Goal: Information Seeking & Learning: Check status

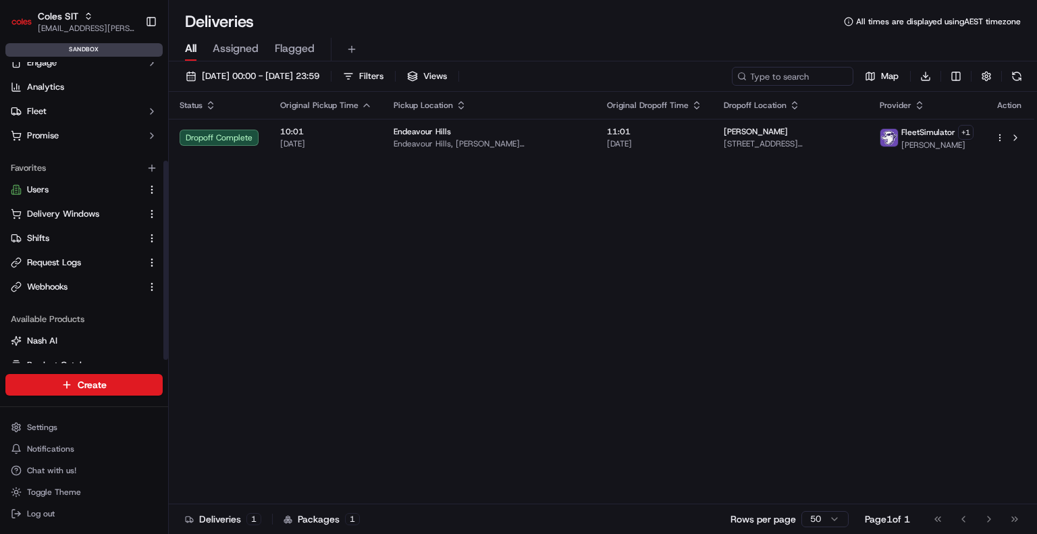
scroll to position [154, 0]
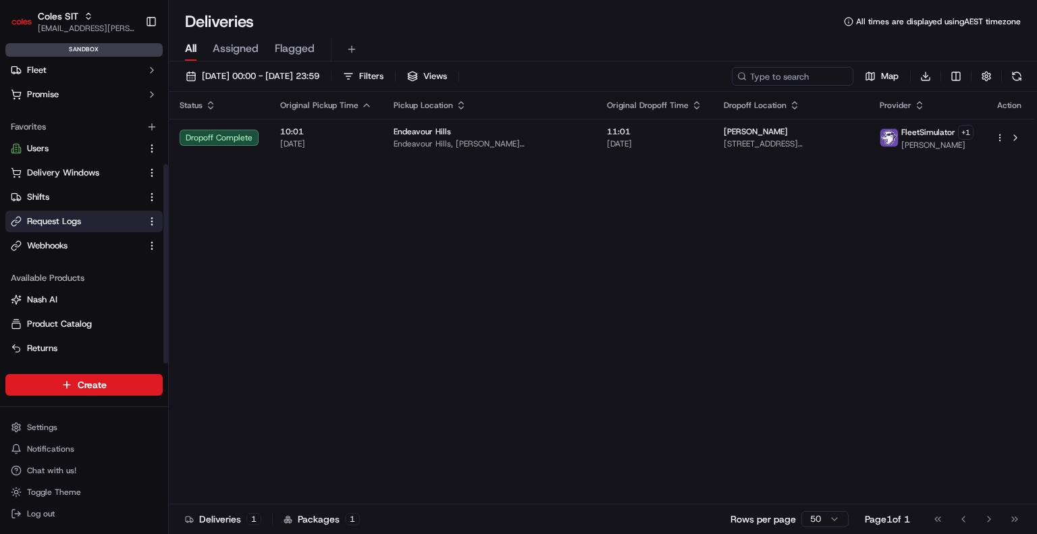
click at [82, 221] on link "Request Logs" at bounding box center [76, 221] width 130 height 12
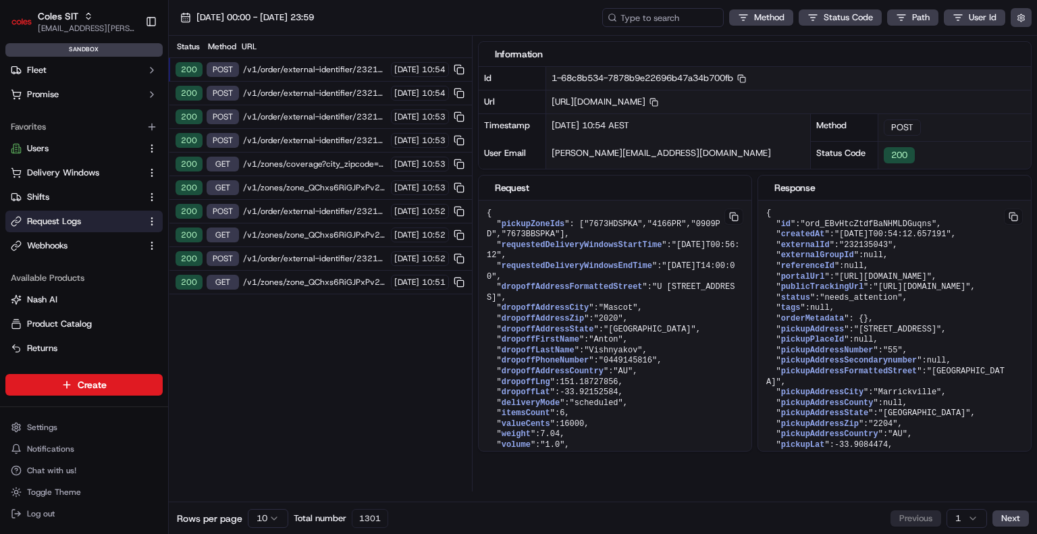
click at [649, 27] on div "16/09/2025 00:00 - 16/09/2025 23:59 Method Status Code Path User Id" at bounding box center [603, 18] width 868 height 36
click at [647, 19] on input at bounding box center [643, 17] width 162 height 19
paste input "1-68c7b9a3-486c27ef5577efc765a753a3"
type input "1-68c7b9a3-486c27ef5577efc765a753a3"
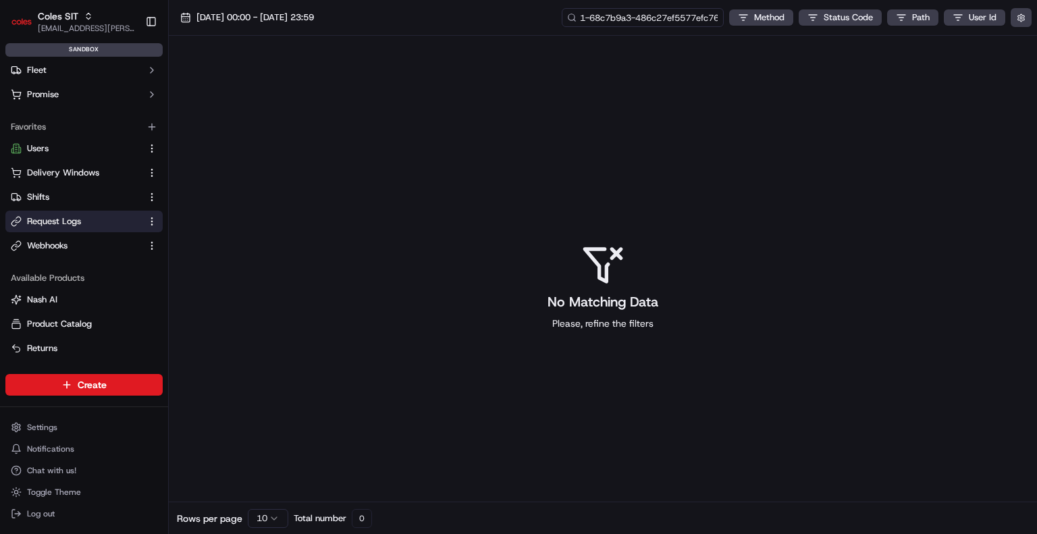
click at [626, 21] on input "1-68c7b9a3-486c27ef5577efc765a753a3" at bounding box center [643, 17] width 162 height 19
click at [303, 11] on span "[DATE] 00:00 - [DATE] 23:59" at bounding box center [254, 17] width 117 height 12
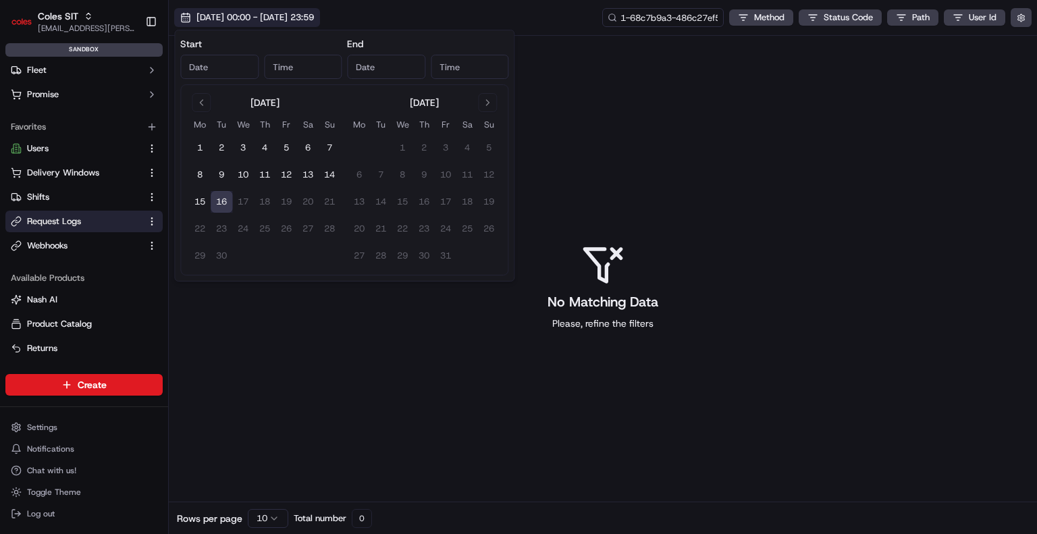
type input "Sep 16, 2025"
type input "12:00 AM"
type input "Sep 16, 2025"
type input "11:59 PM"
click at [198, 196] on button "15" at bounding box center [200, 202] width 22 height 22
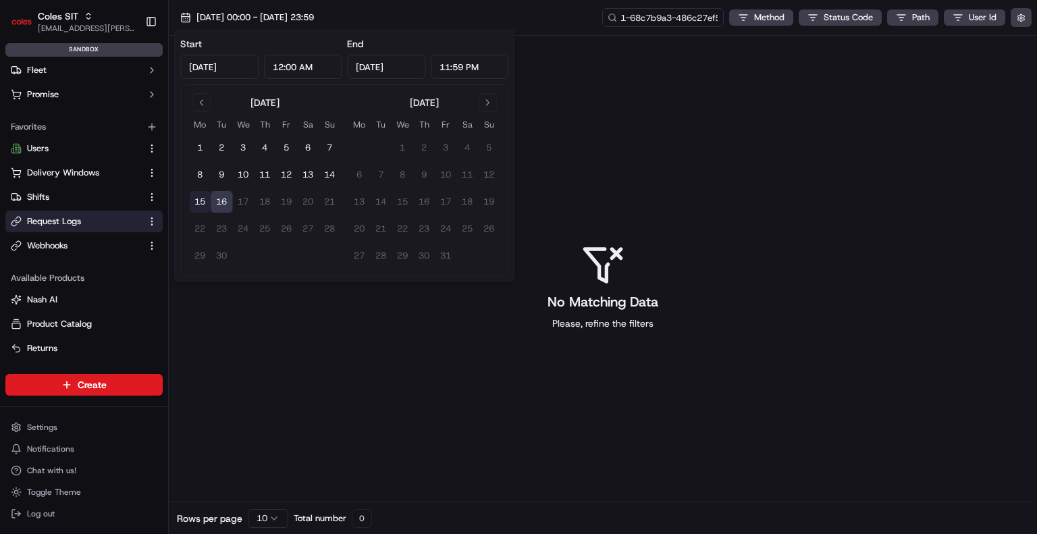
type input "Sep 15, 2025"
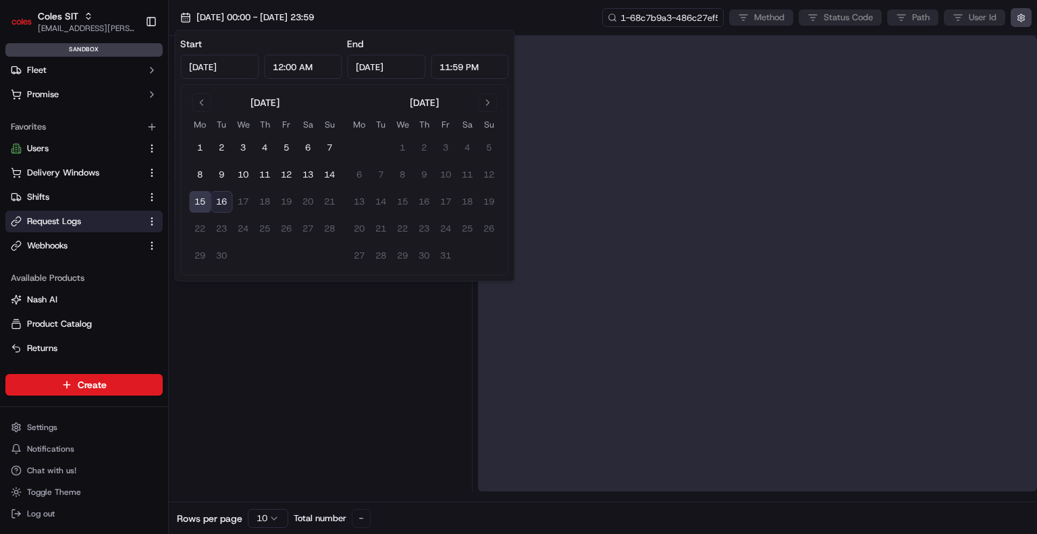
click at [221, 205] on button "16" at bounding box center [222, 202] width 22 height 22
type input "Sep 16, 2025"
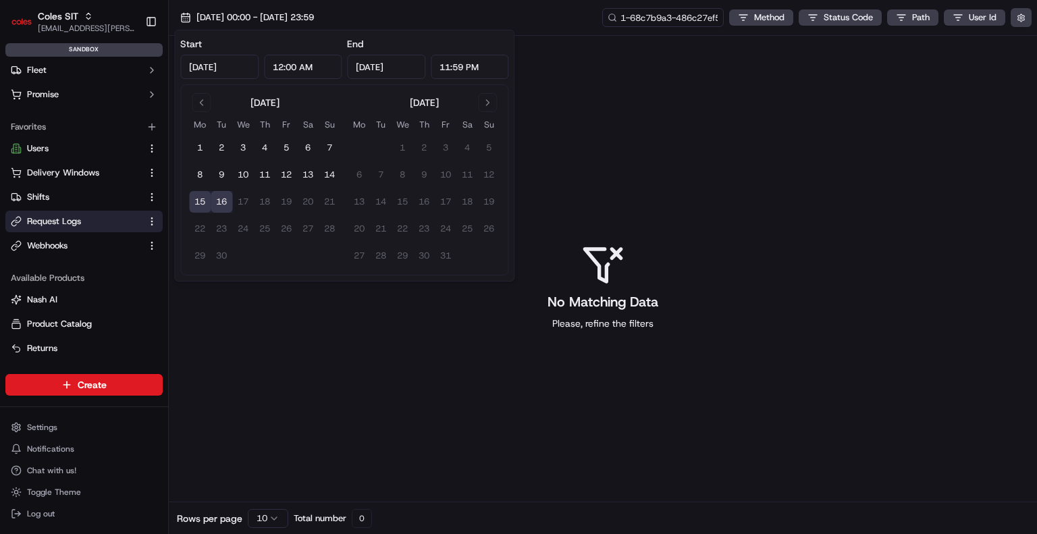
click at [329, 388] on div "No Matching Data Please, refine the filters" at bounding box center [603, 287] width 868 height 502
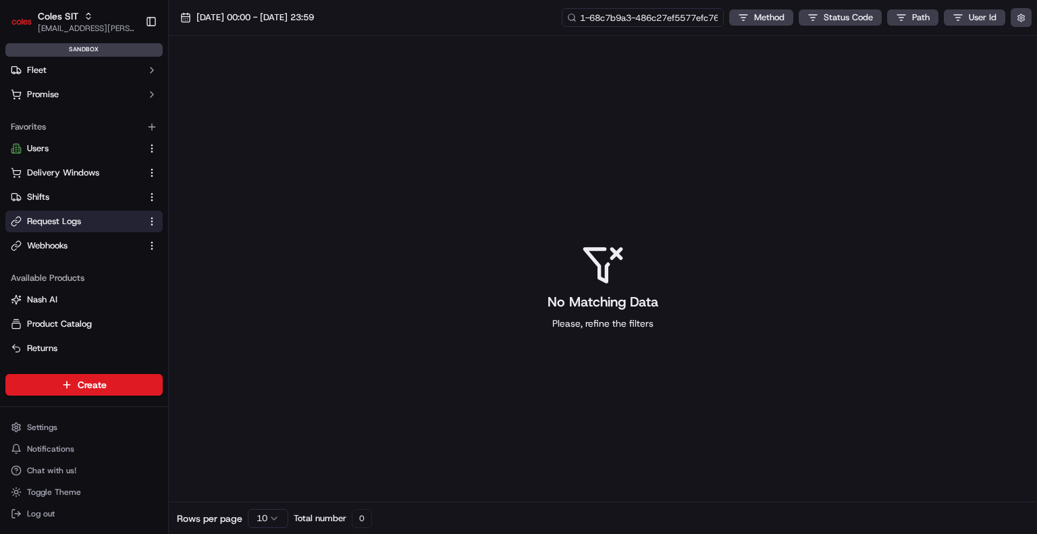
click at [621, 22] on input "1-68c7b9a3-486c27ef5577efc765a753a3" at bounding box center [643, 17] width 162 height 19
click at [628, 107] on div "No Matching Data Please, refine the filters" at bounding box center [603, 287] width 868 height 502
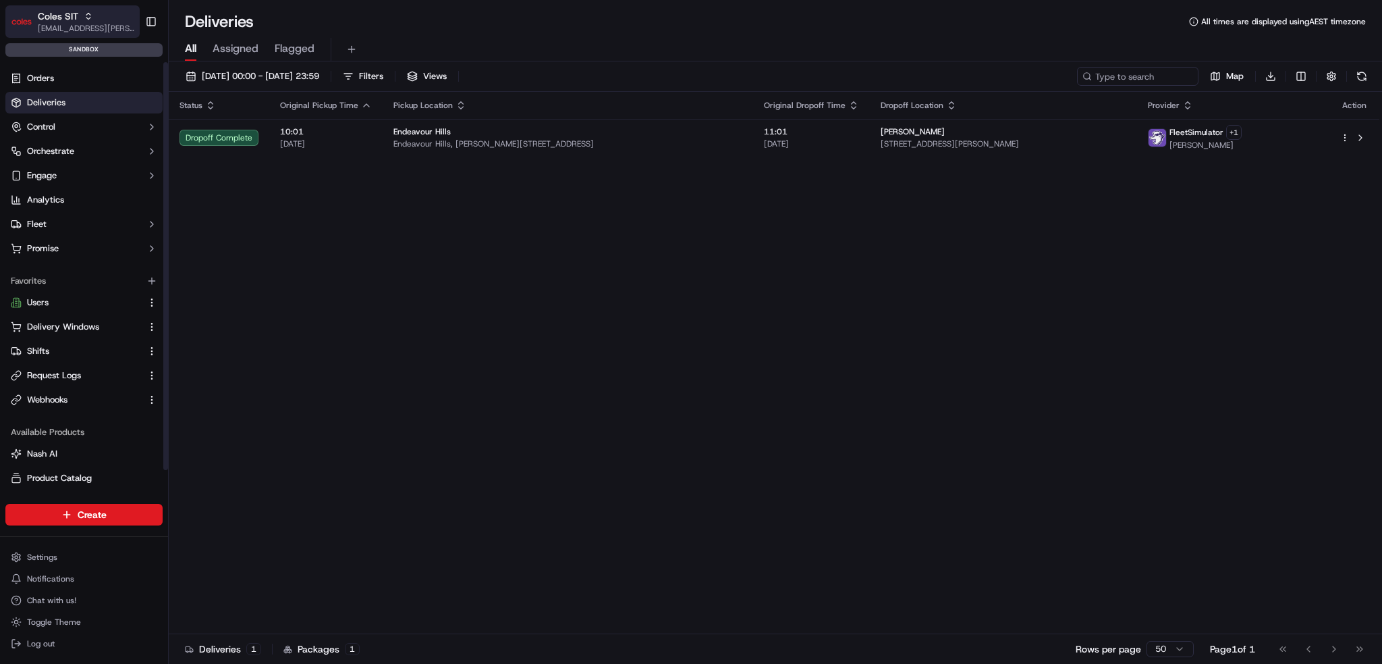
click at [60, 29] on span "[EMAIL_ADDRESS][PERSON_NAME][PERSON_NAME][DOMAIN_NAME]" at bounding box center [86, 28] width 97 height 11
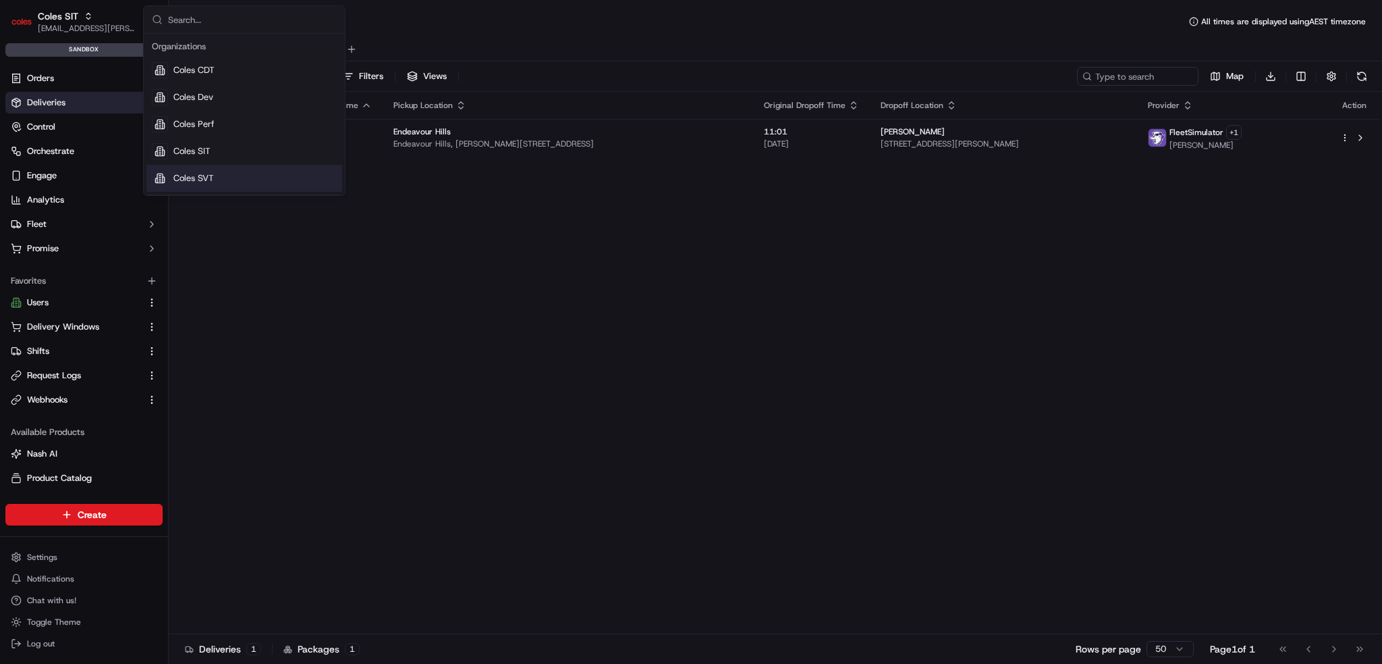
click at [404, 288] on div "Status Original Pickup Time Pickup Location Original Dropoff Time Dropoff Locat…" at bounding box center [774, 363] width 1211 height 542
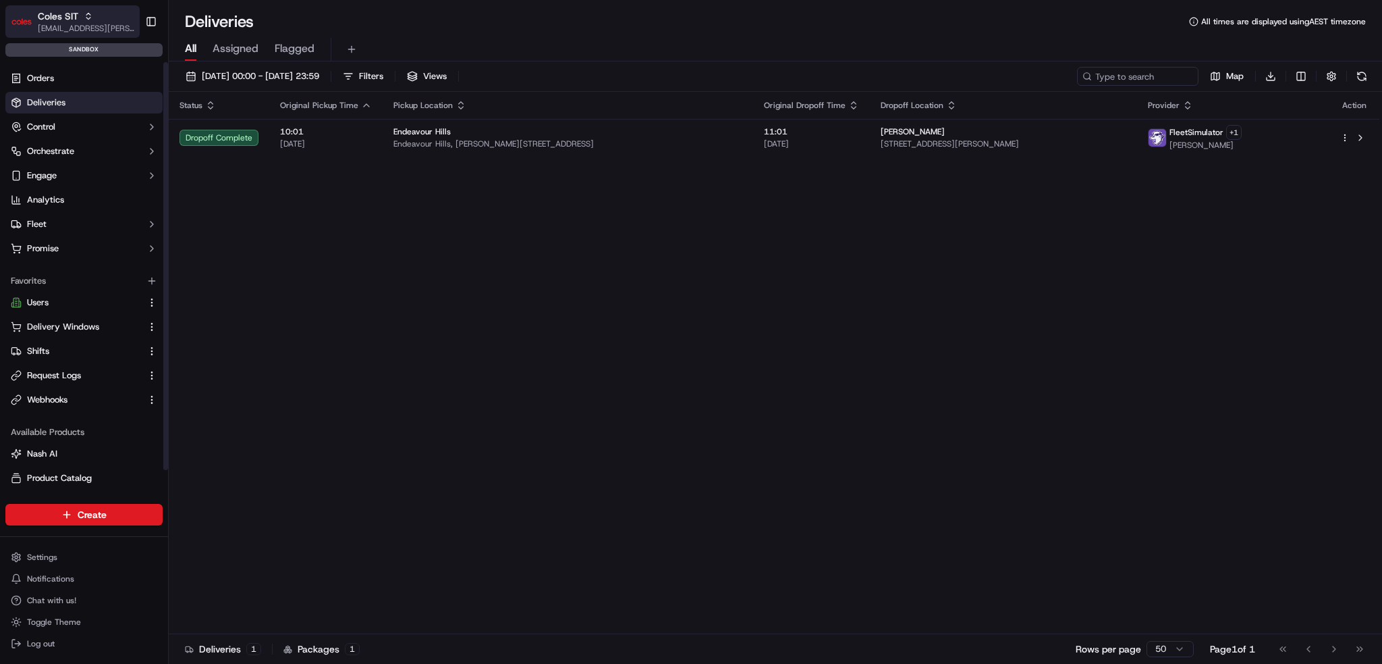
click at [90, 21] on div "Coles SIT" at bounding box center [86, 16] width 97 height 14
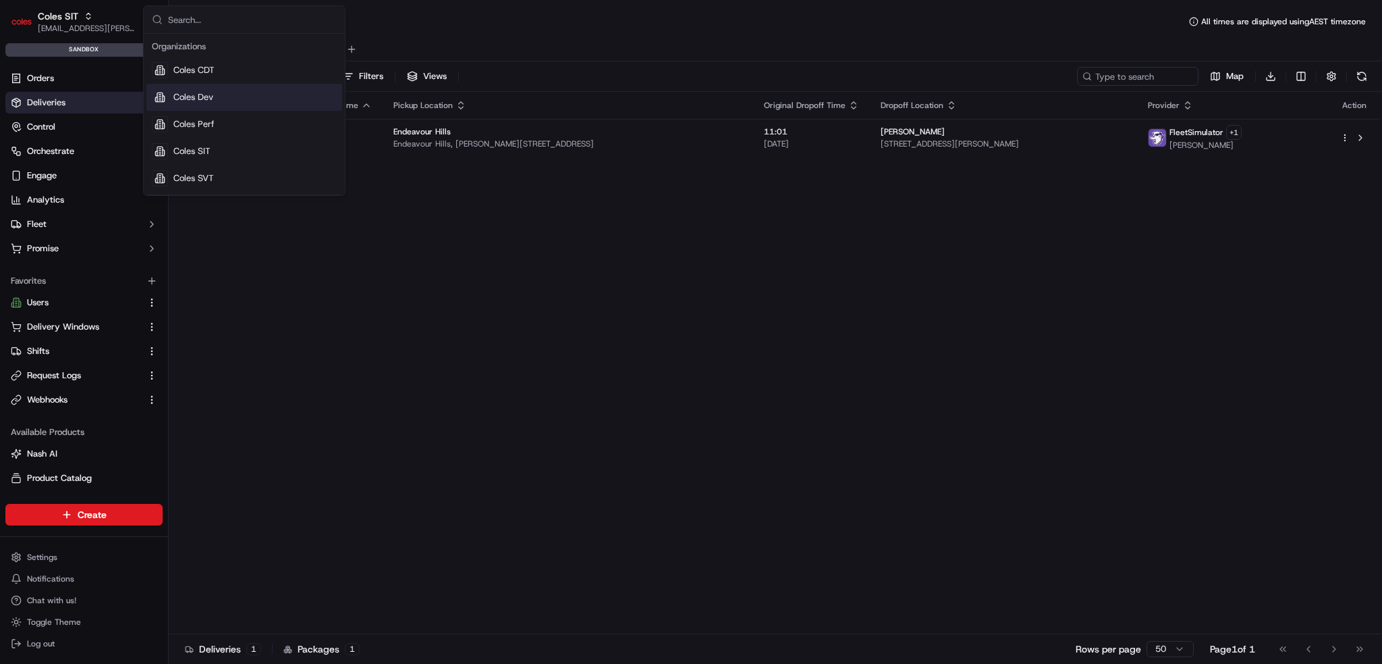
click at [199, 91] on span "Coles Dev" at bounding box center [193, 97] width 40 height 12
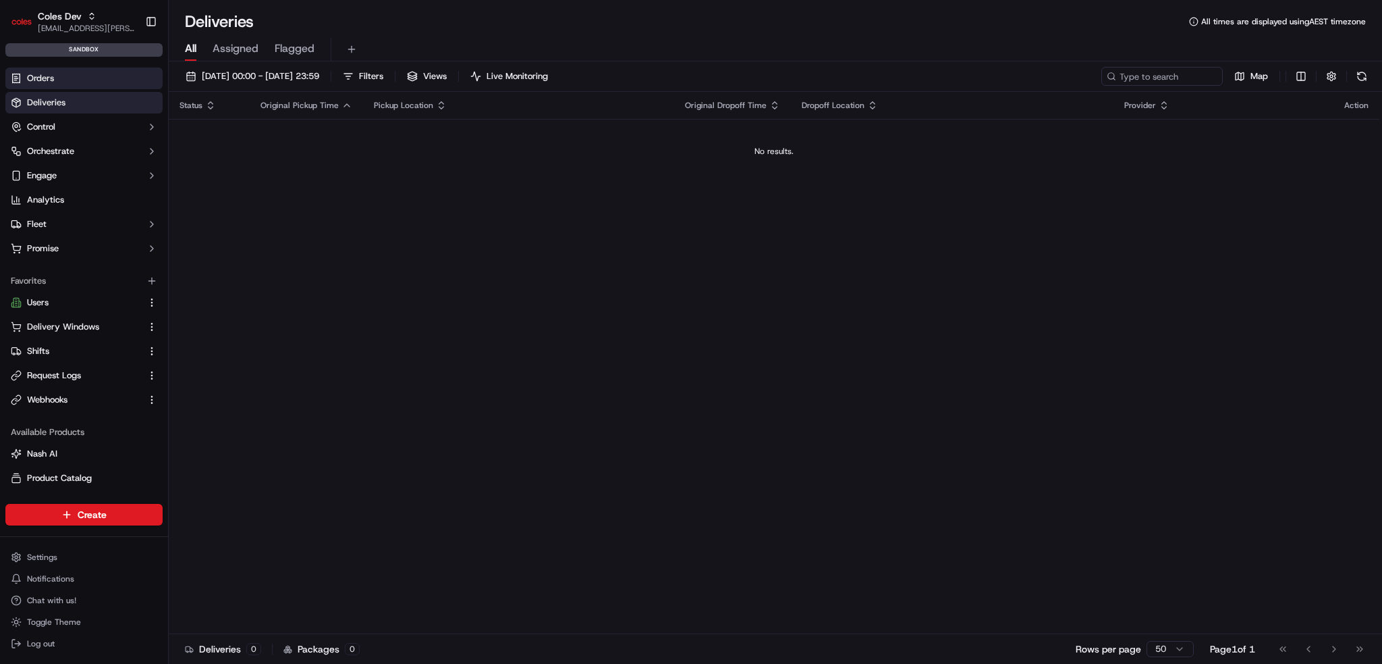
click at [34, 76] on span "Orders" at bounding box center [40, 78] width 27 height 12
